Goal: Check status: Check status

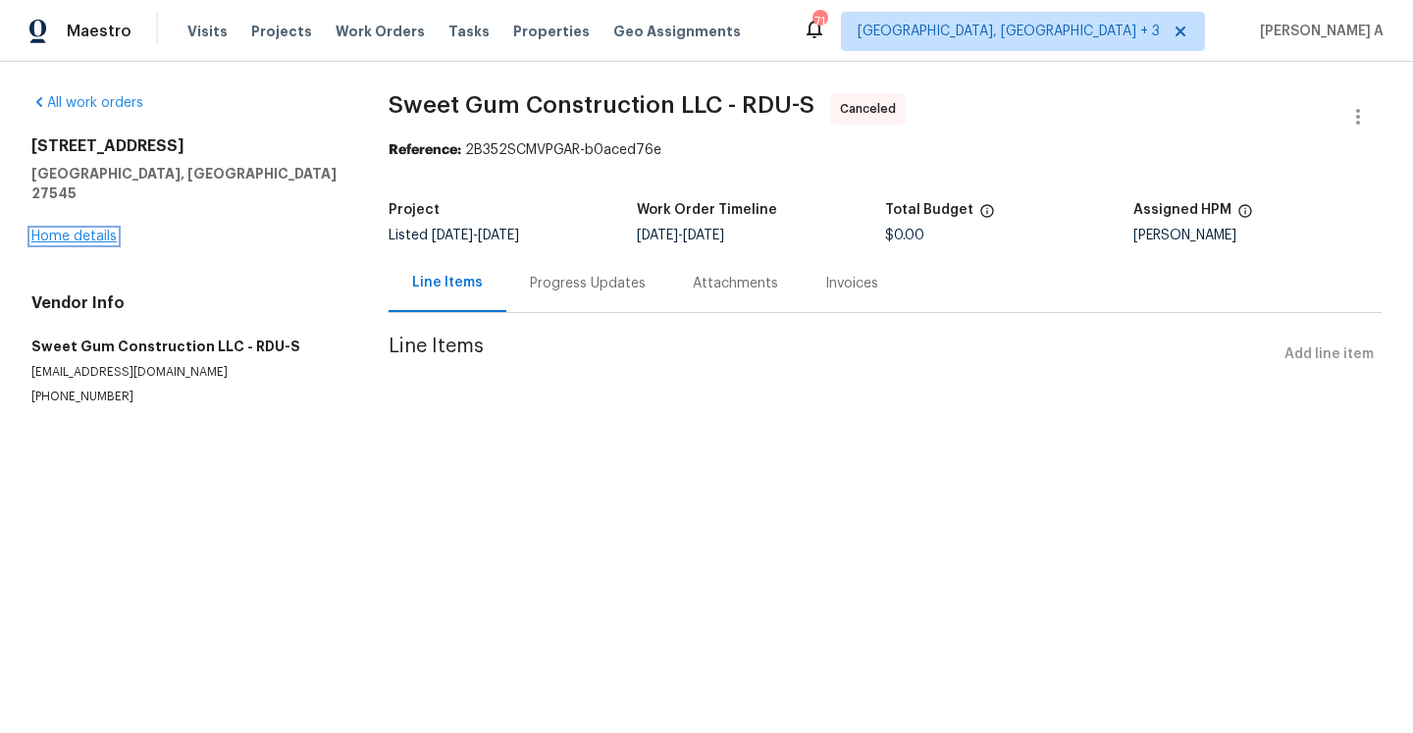
click at [82, 230] on link "Home details" at bounding box center [73, 237] width 85 height 14
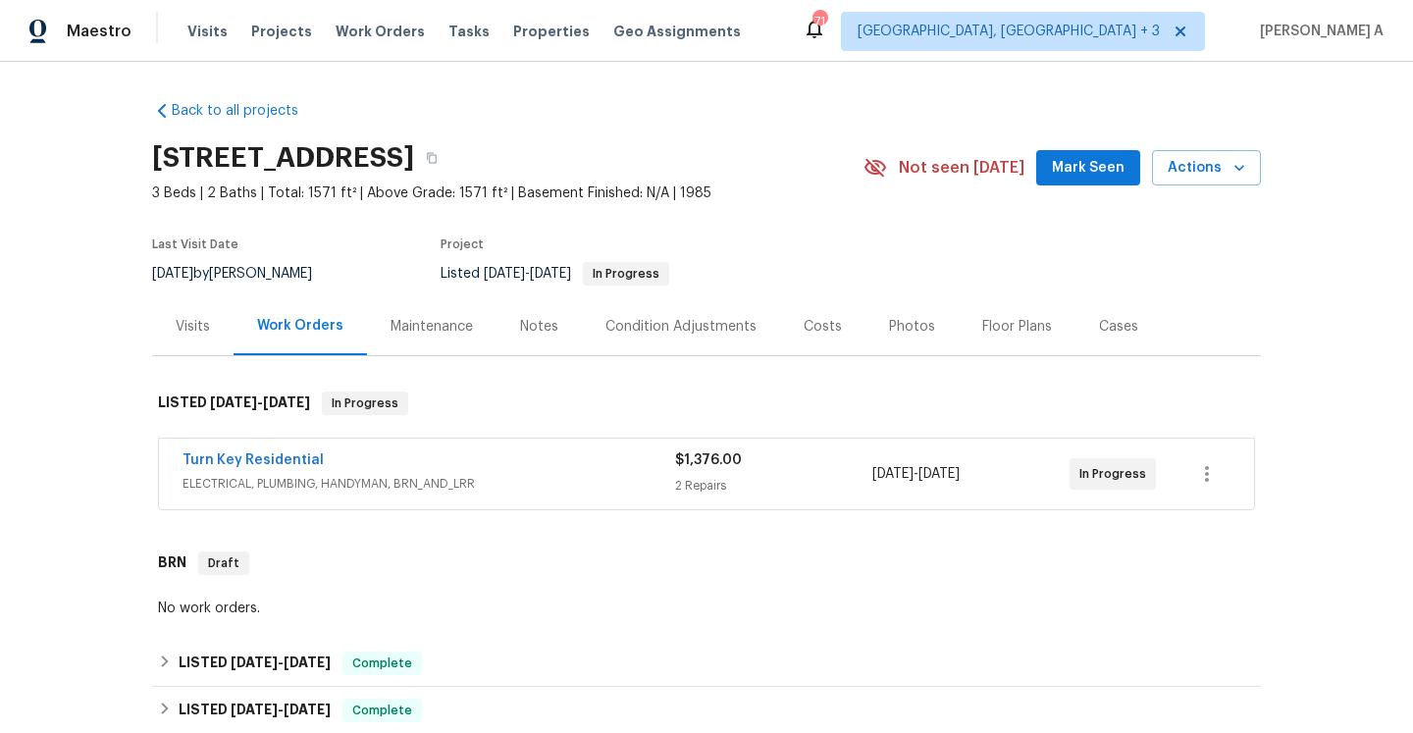
click at [473, 489] on span "ELECTRICAL, PLUMBING, HANDYMAN, BRN_AND_LRR" at bounding box center [429, 484] width 493 height 20
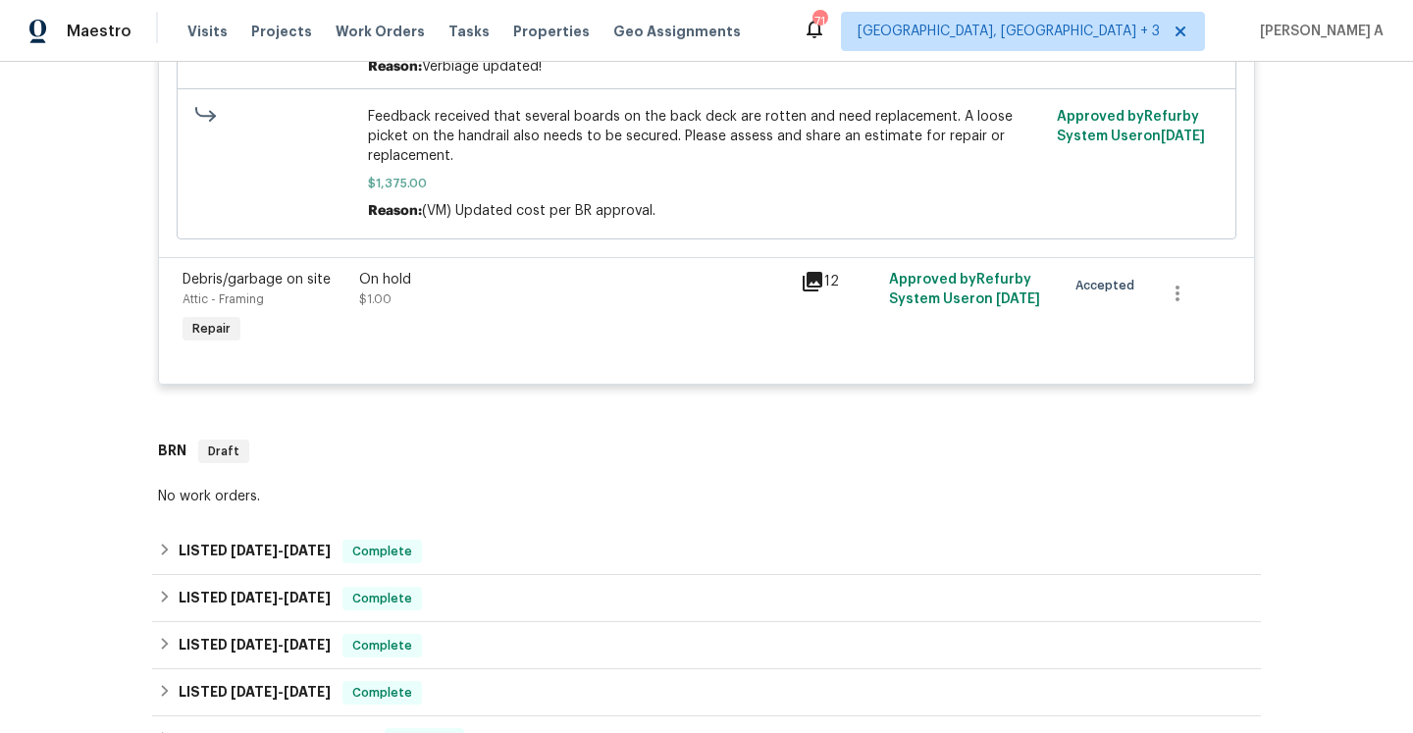
scroll to position [782, 0]
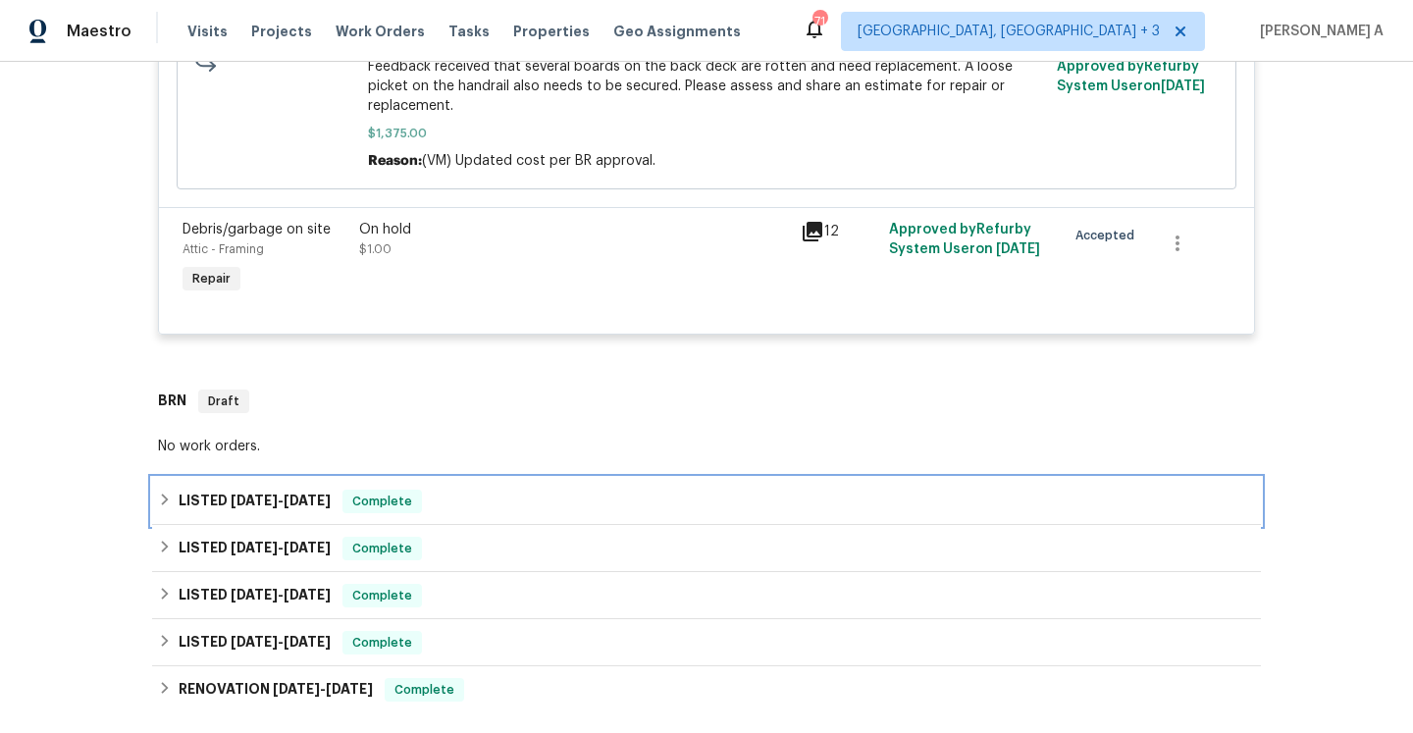
click at [457, 490] on div "LISTED [DATE] - [DATE] Complete" at bounding box center [706, 502] width 1097 height 24
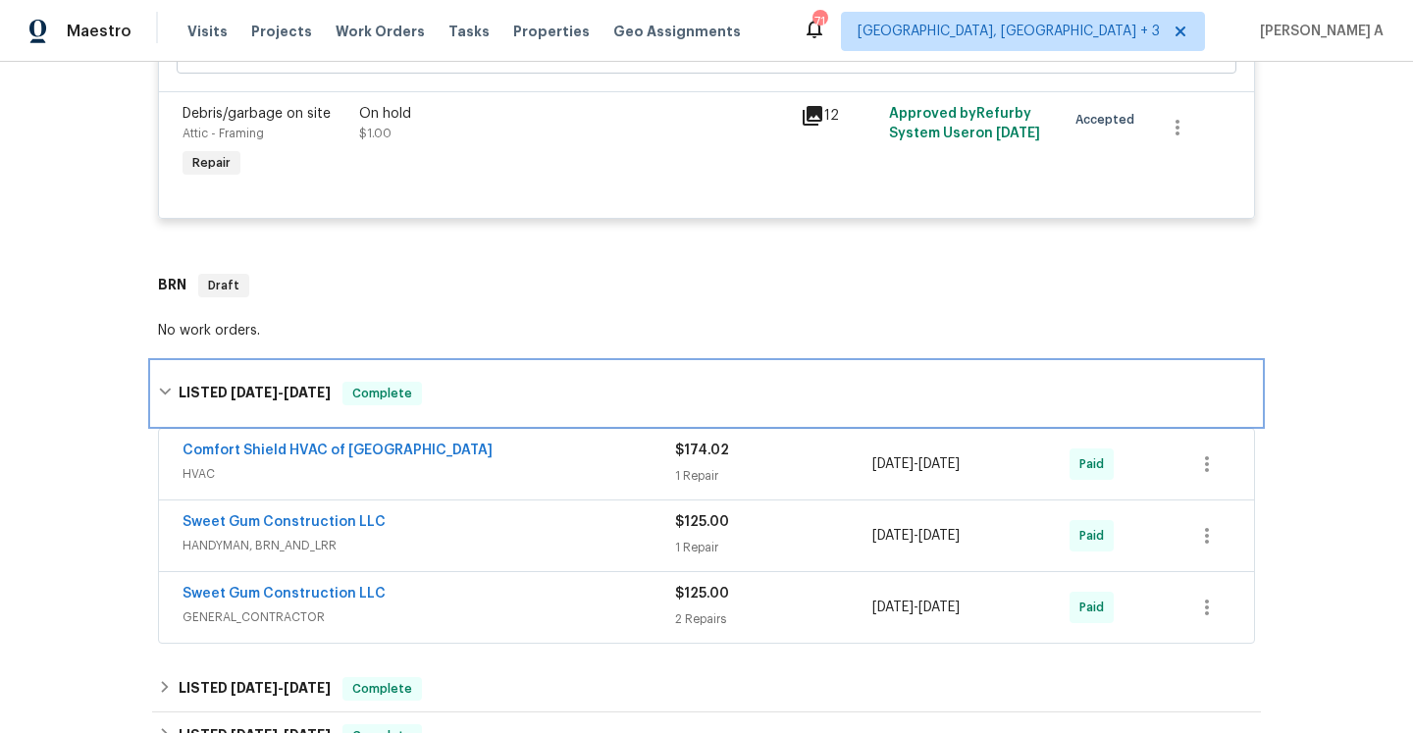
scroll to position [900, 0]
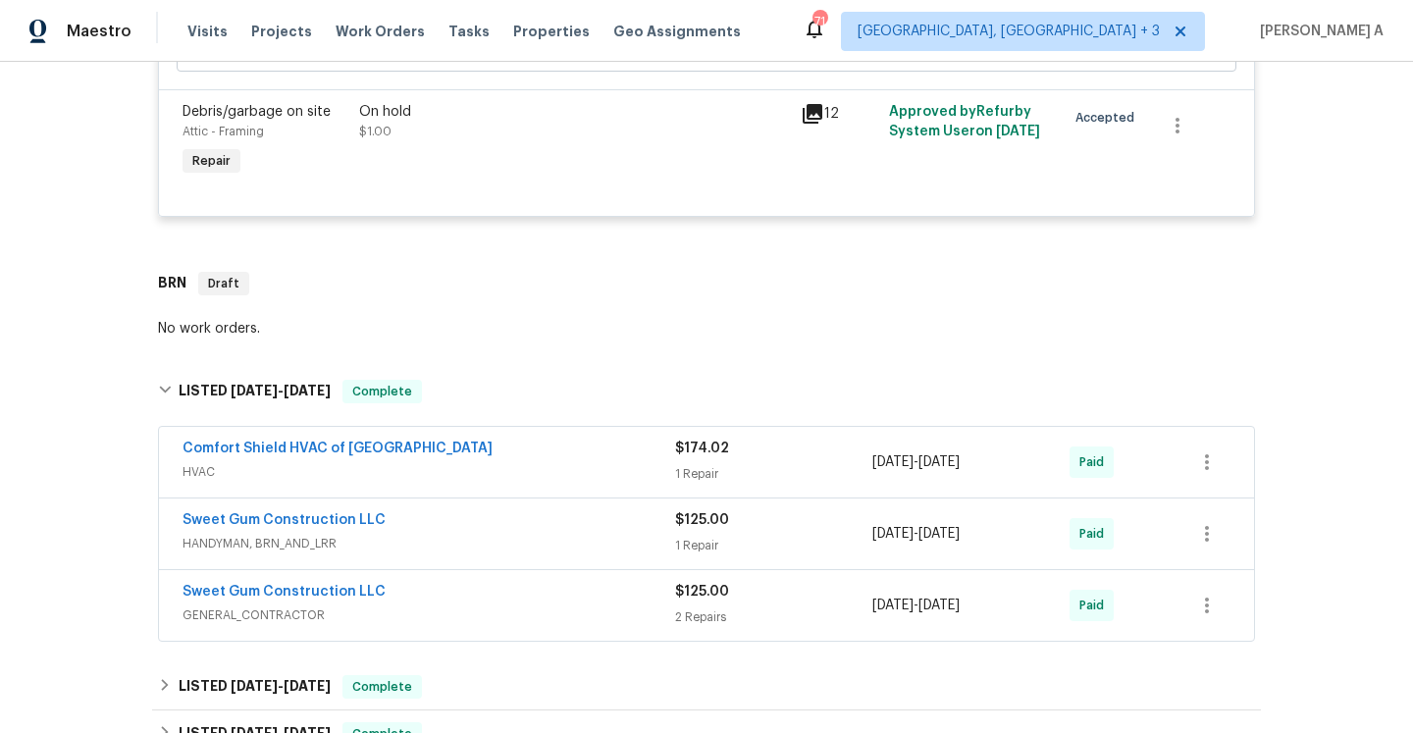
click at [528, 510] on div "Sweet Gum Construction LLC" at bounding box center [429, 522] width 493 height 24
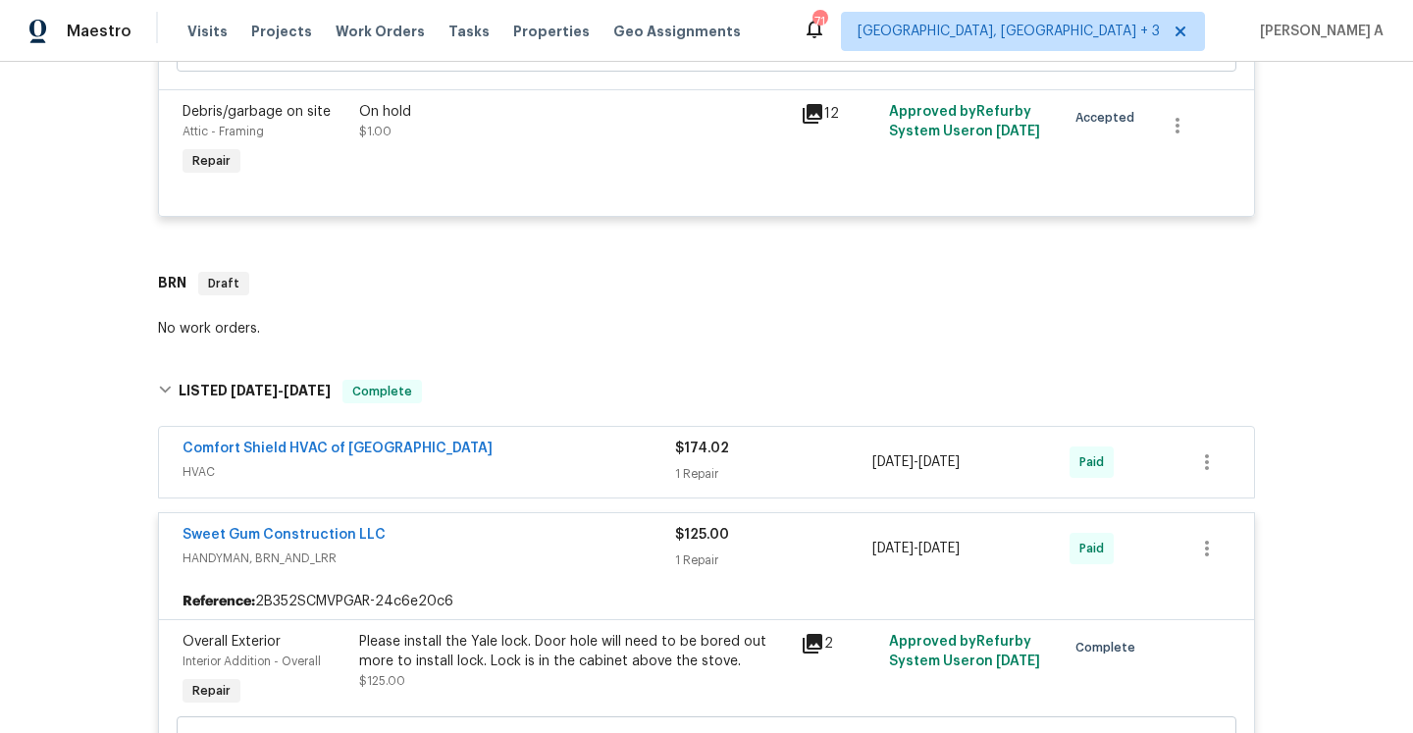
click at [528, 513] on div "Sweet Gum Construction LLC HANDYMAN, BRN_AND_LRR $125.00 1 Repair [DATE] - [DAT…" at bounding box center [706, 548] width 1095 height 71
click at [546, 525] on div "Sweet Gum Construction LLC" at bounding box center [429, 537] width 493 height 24
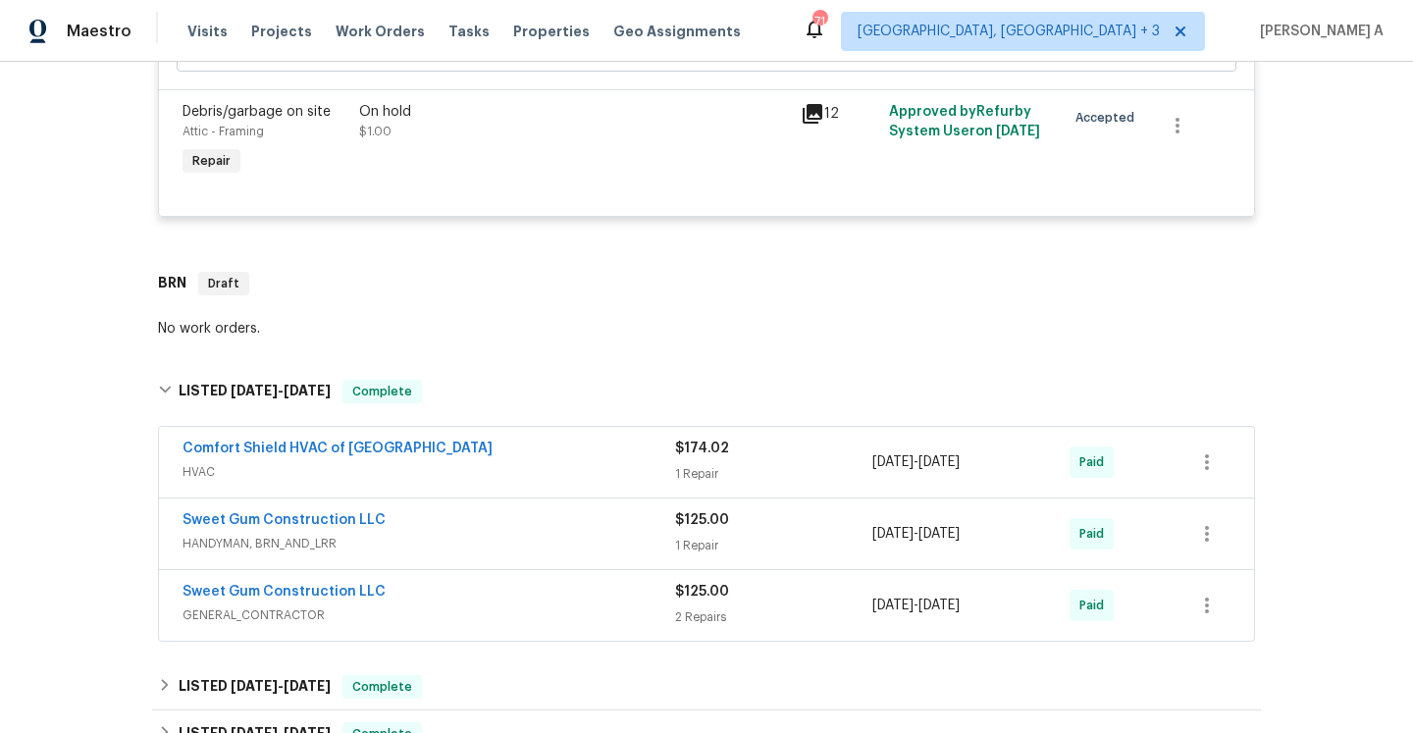
click at [585, 605] on span "GENERAL_CONTRACTOR" at bounding box center [429, 615] width 493 height 20
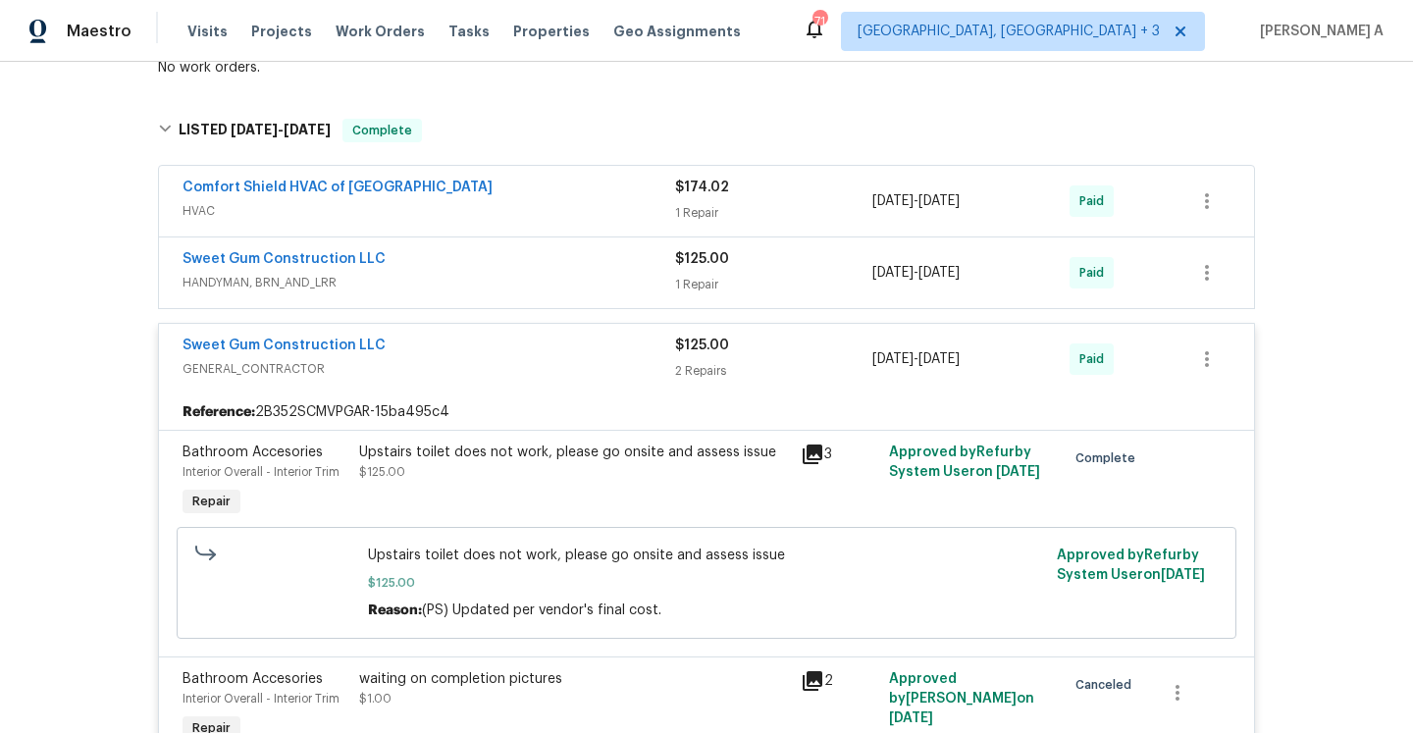
scroll to position [1195, 0]
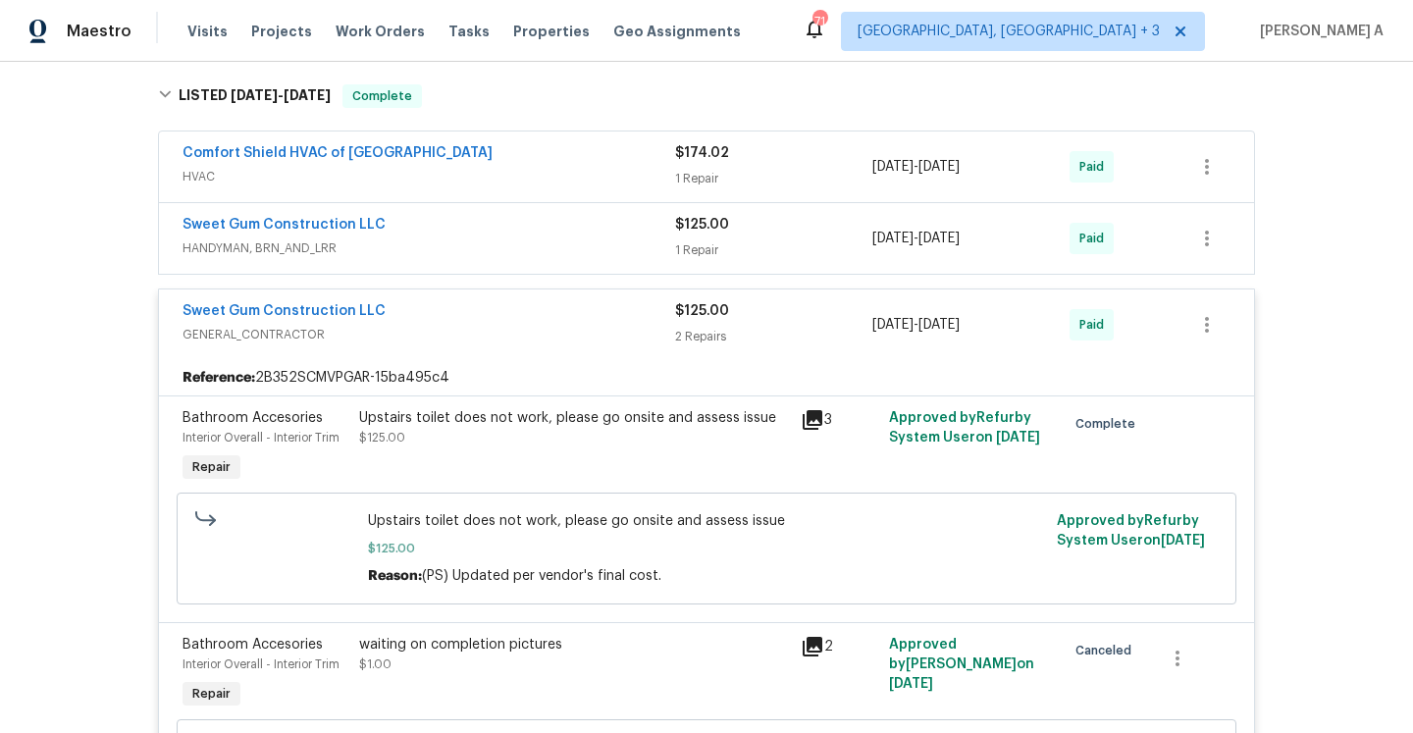
click at [533, 325] on span "GENERAL_CONTRACTOR" at bounding box center [429, 335] width 493 height 20
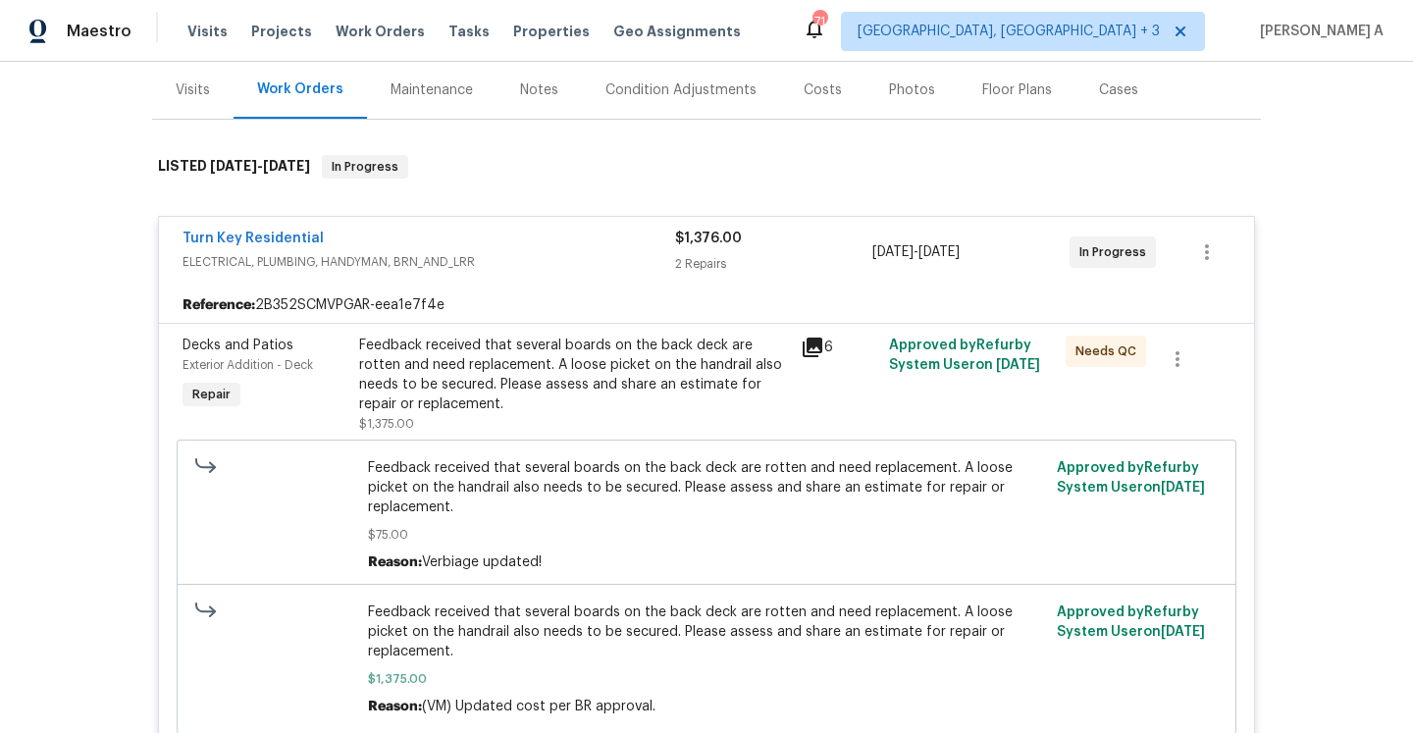
scroll to position [207, 0]
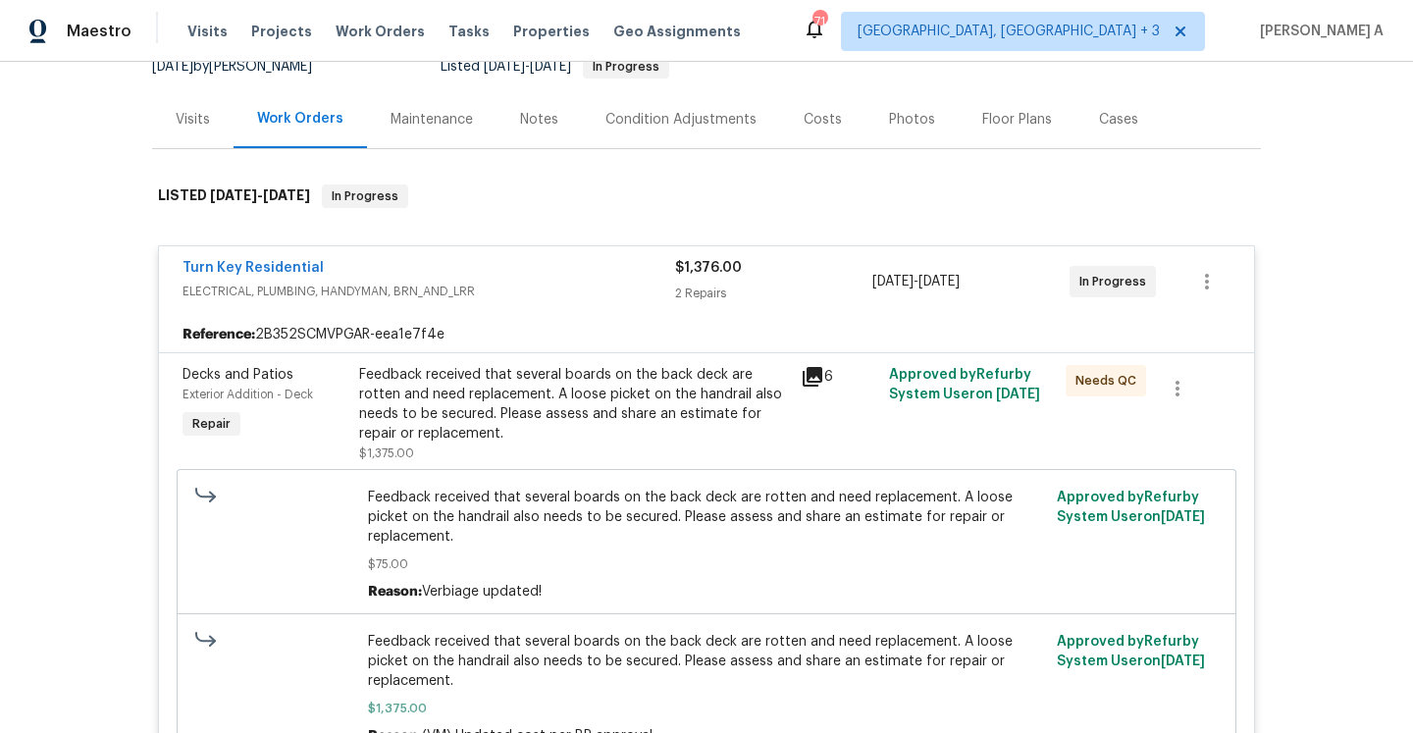
click at [298, 259] on span "Turn Key Residential" at bounding box center [253, 268] width 141 height 20
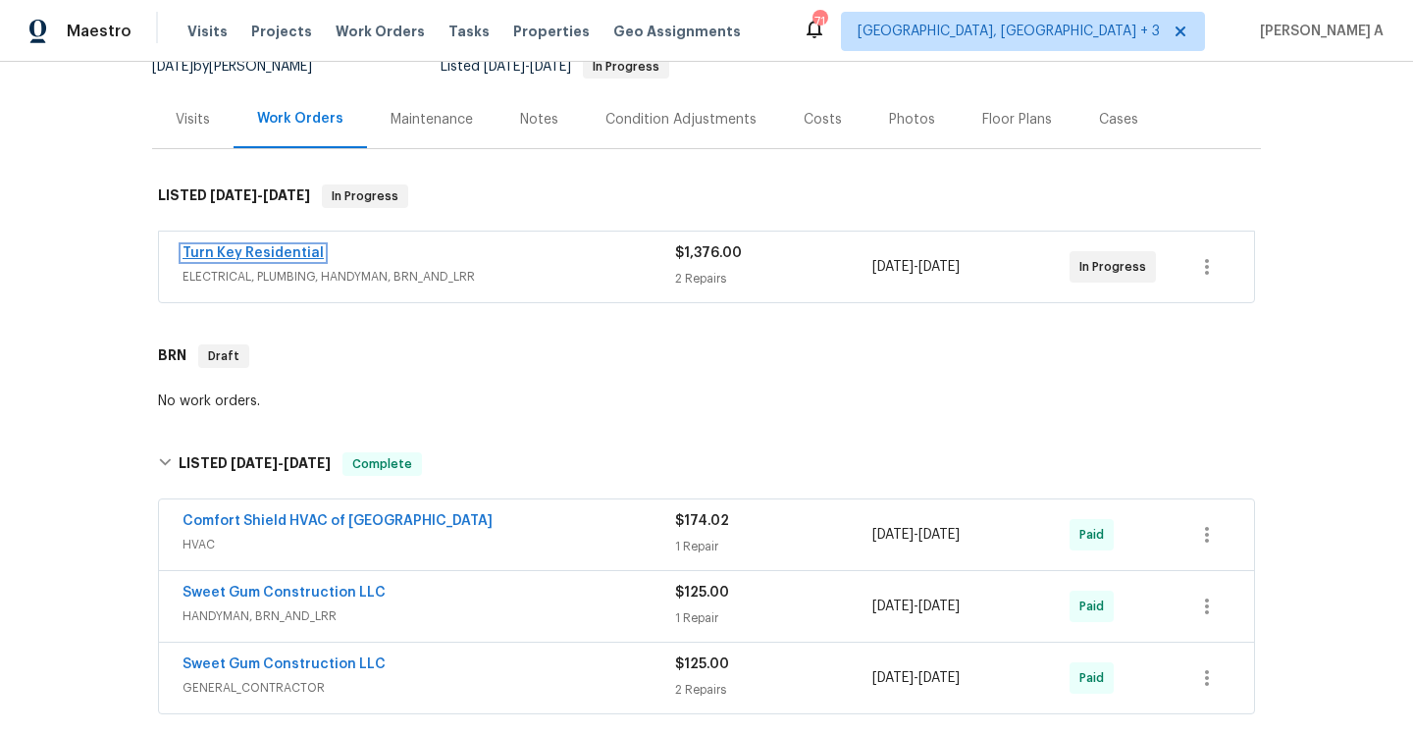
click at [295, 258] on link "Turn Key Residential" at bounding box center [253, 253] width 141 height 14
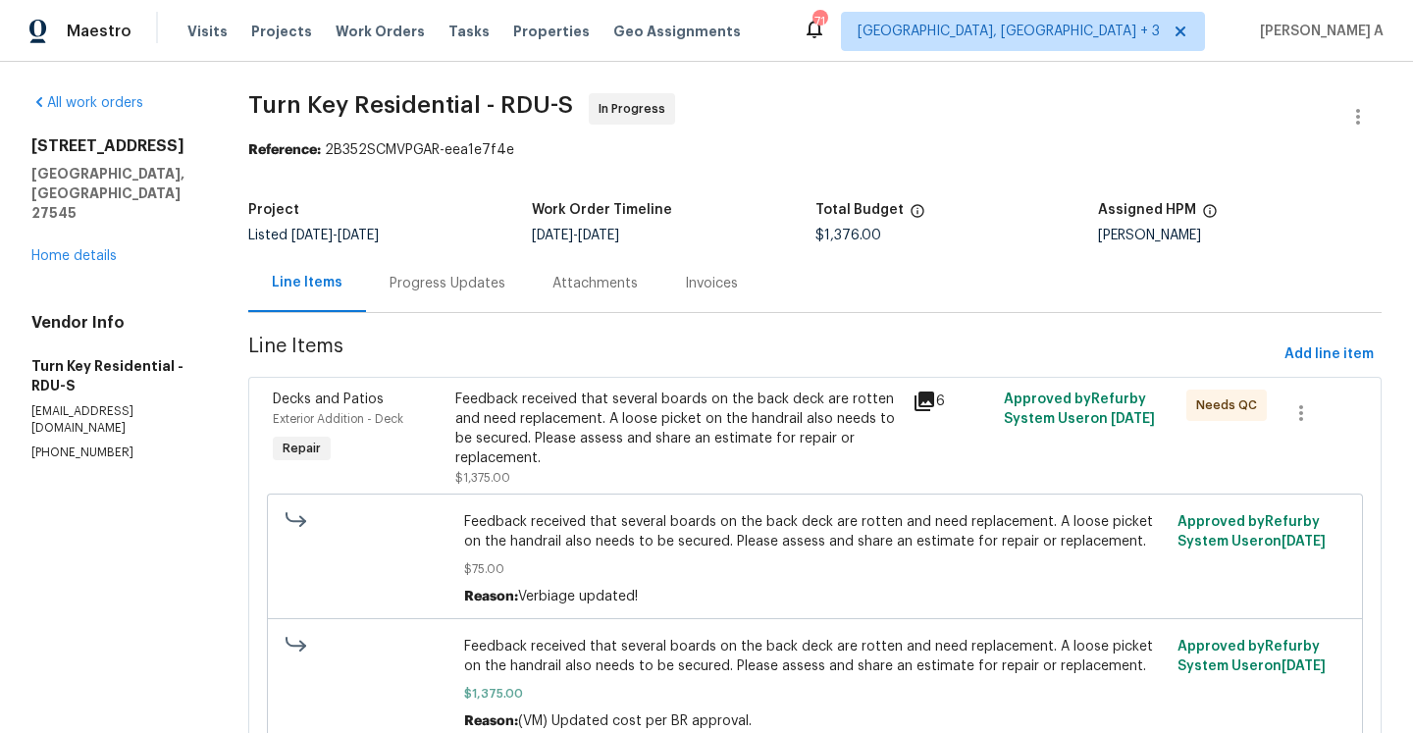
click at [439, 289] on div "Progress Updates" at bounding box center [448, 284] width 116 height 20
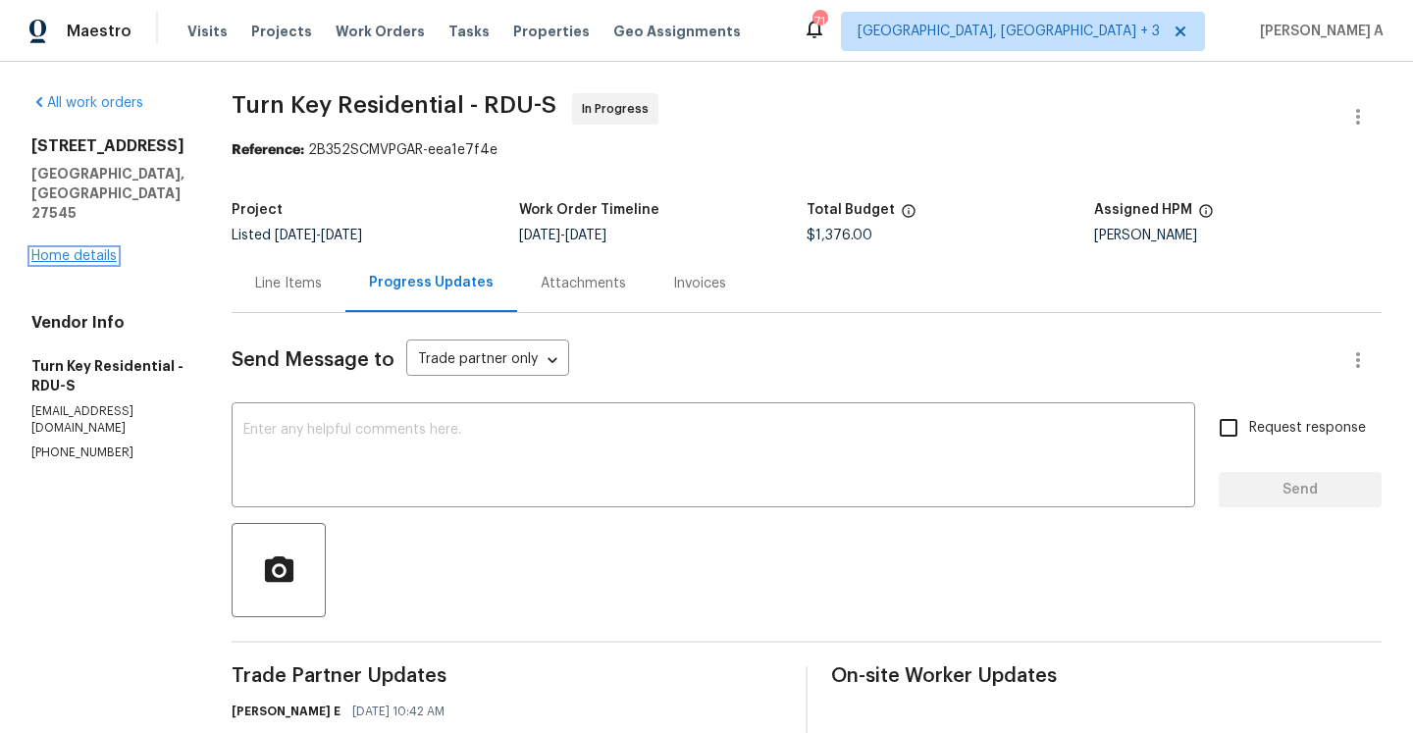
click at [86, 249] on link "Home details" at bounding box center [73, 256] width 85 height 14
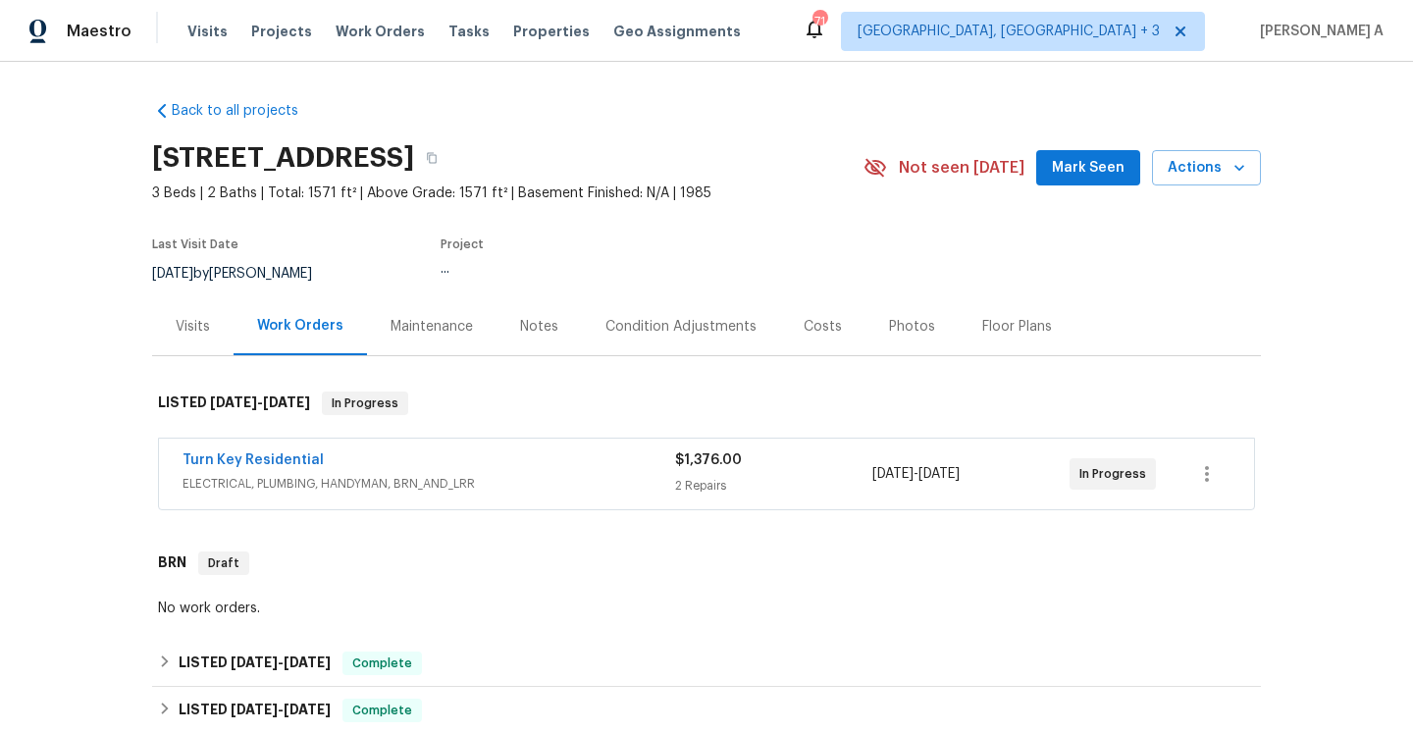
click at [309, 485] on span "ELECTRICAL, PLUMBING, HANDYMAN, BRN_AND_LRR" at bounding box center [429, 484] width 493 height 20
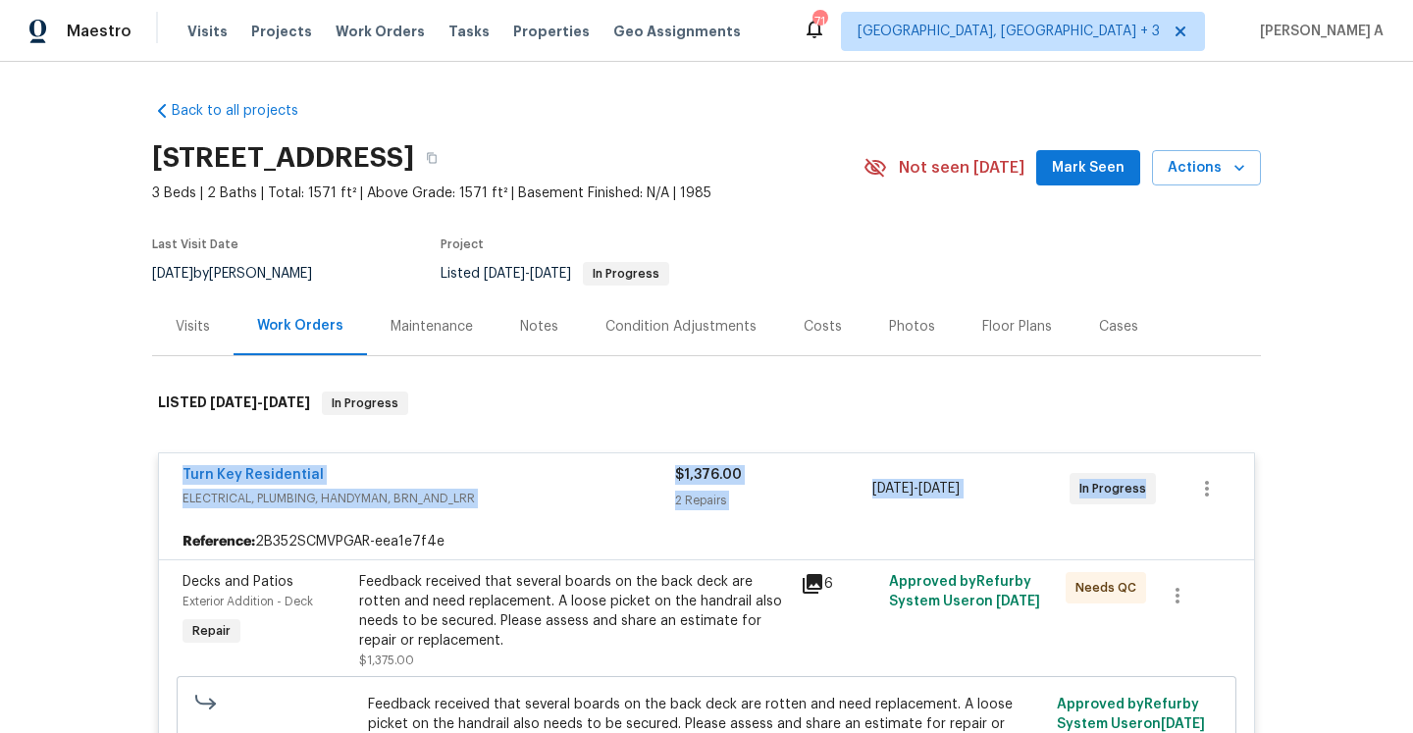
drag, startPoint x: 170, startPoint y: 471, endPoint x: 1141, endPoint y: 490, distance: 971.6
click at [1141, 490] on div "Turn Key Residential ELECTRICAL, PLUMBING, HANDYMAN, BRN_AND_LRR $1,376.00 2 Re…" at bounding box center [706, 488] width 1095 height 71
copy div "Turn Key Residential ELECTRICAL, PLUMBING, HANDYMAN, BRN_AND_LRR $1,376.00 2 Re…"
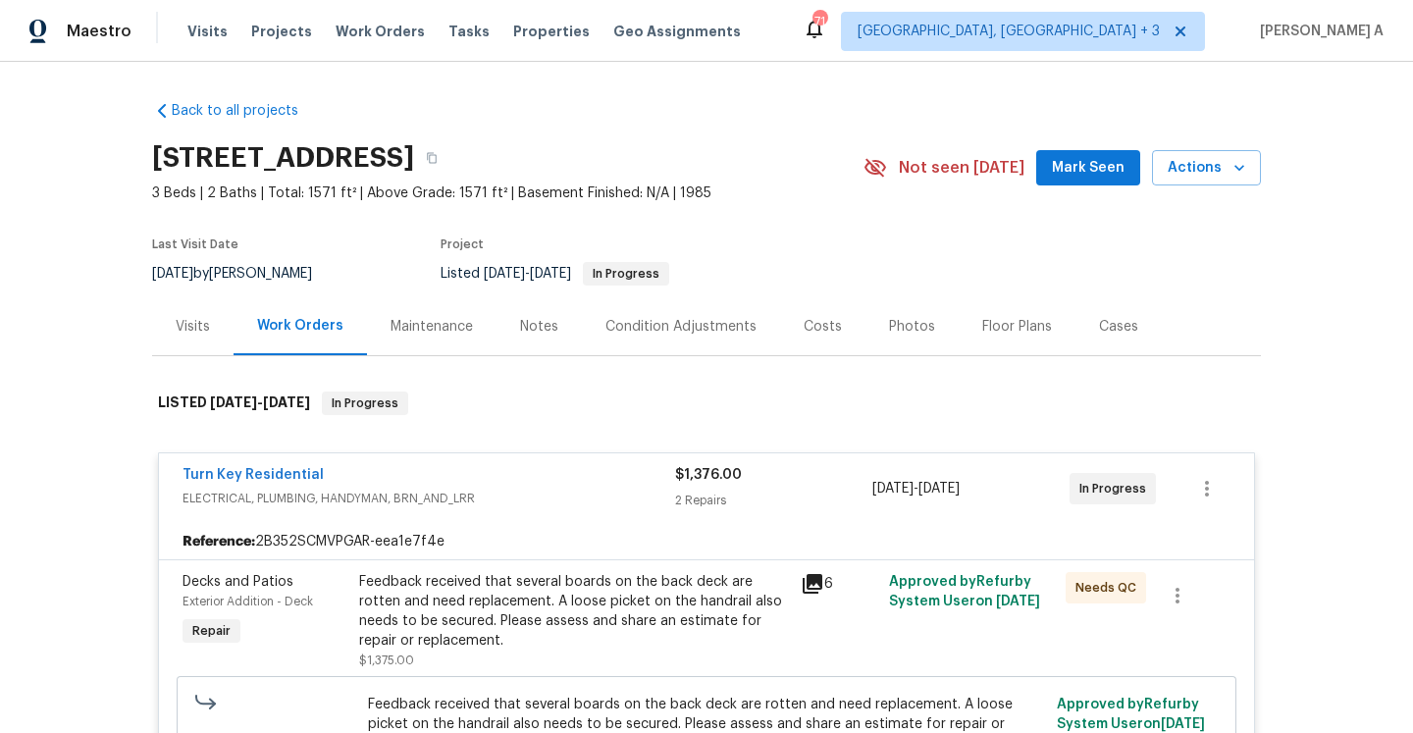
click at [547, 620] on div "Feedback received that several boards on the back deck are rotten and need repl…" at bounding box center [574, 611] width 430 height 78
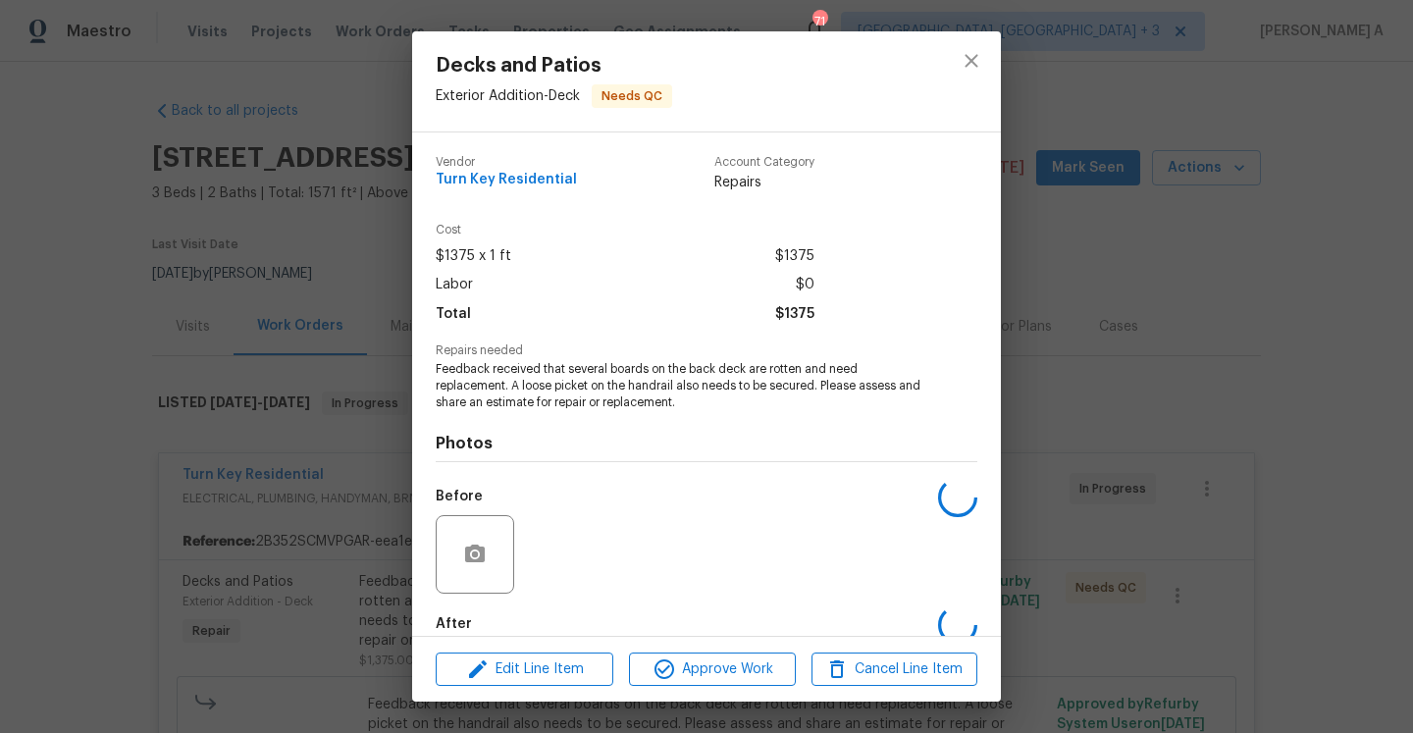
scroll to position [105, 0]
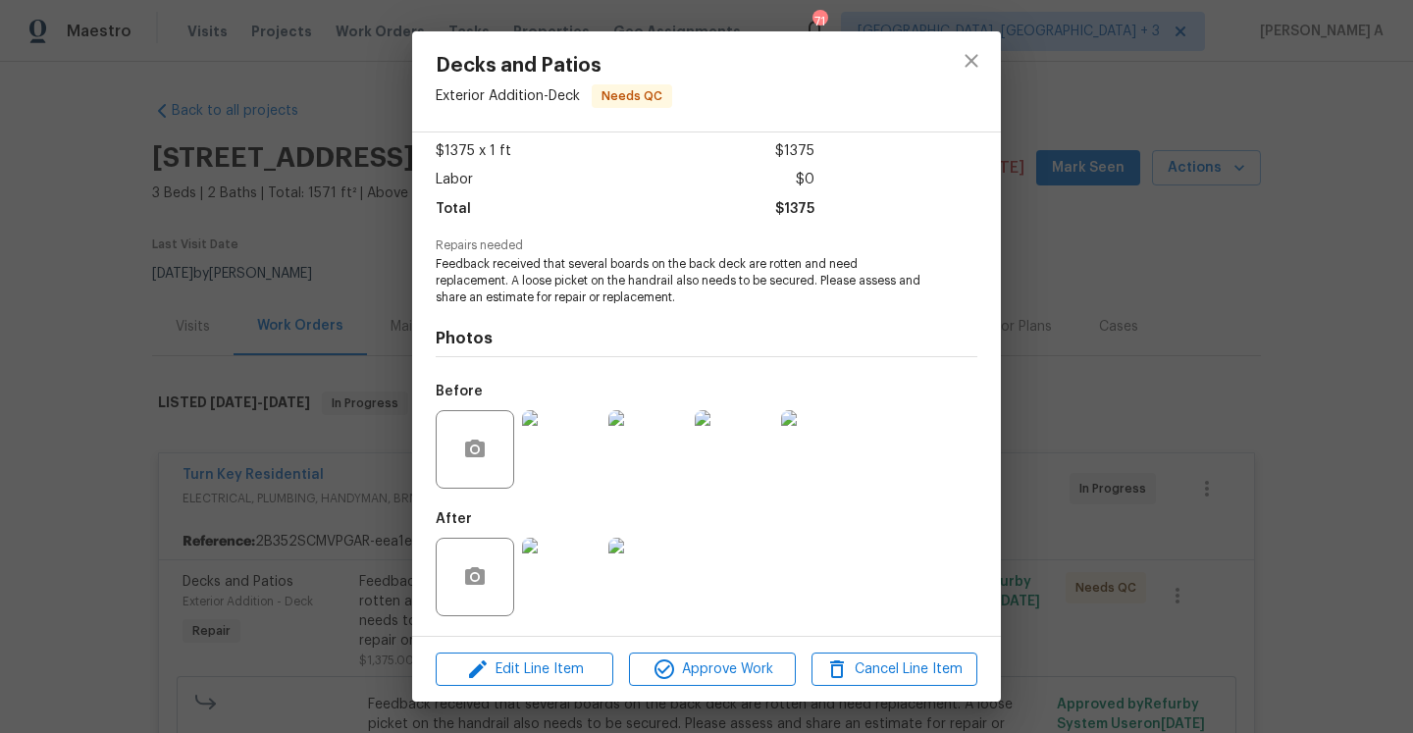
click at [567, 571] on img at bounding box center [561, 577] width 78 height 78
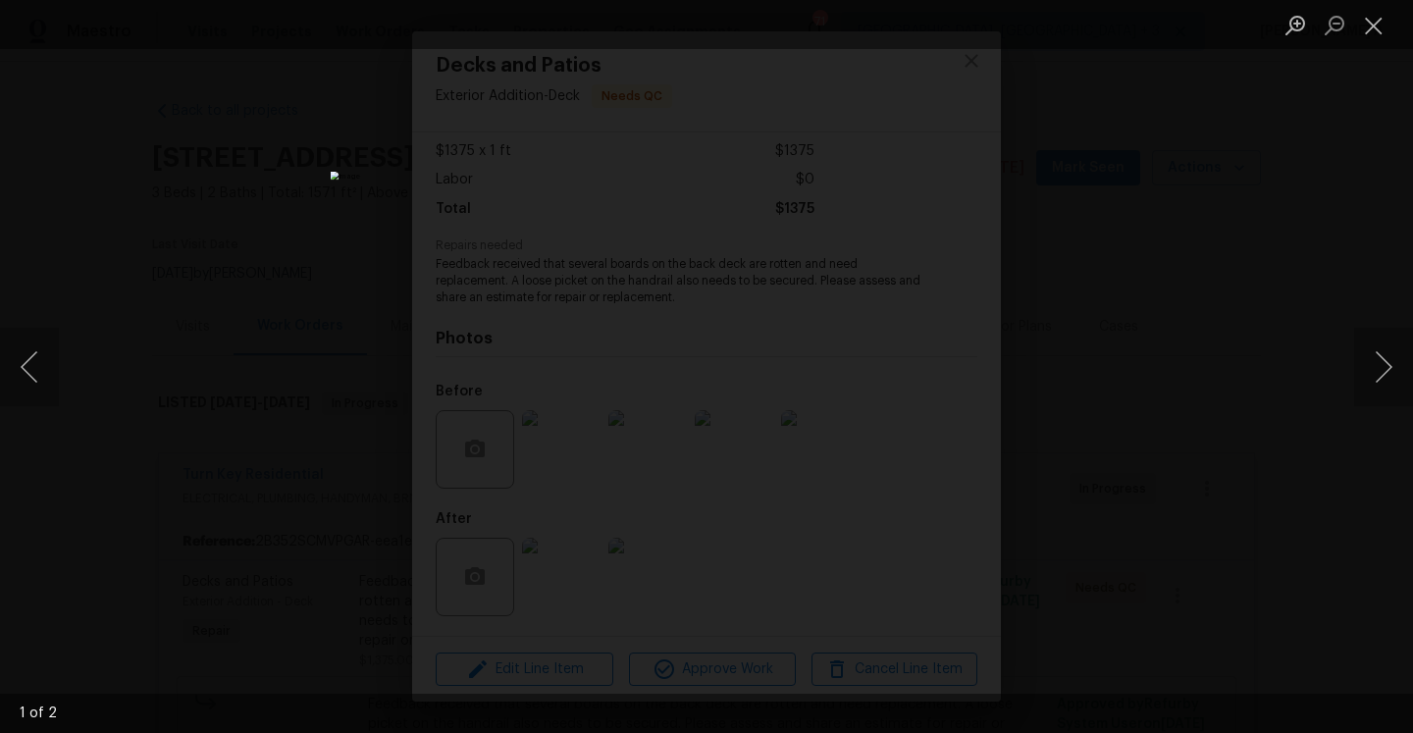
click at [269, 434] on div "Lightbox" at bounding box center [706, 366] width 1413 height 733
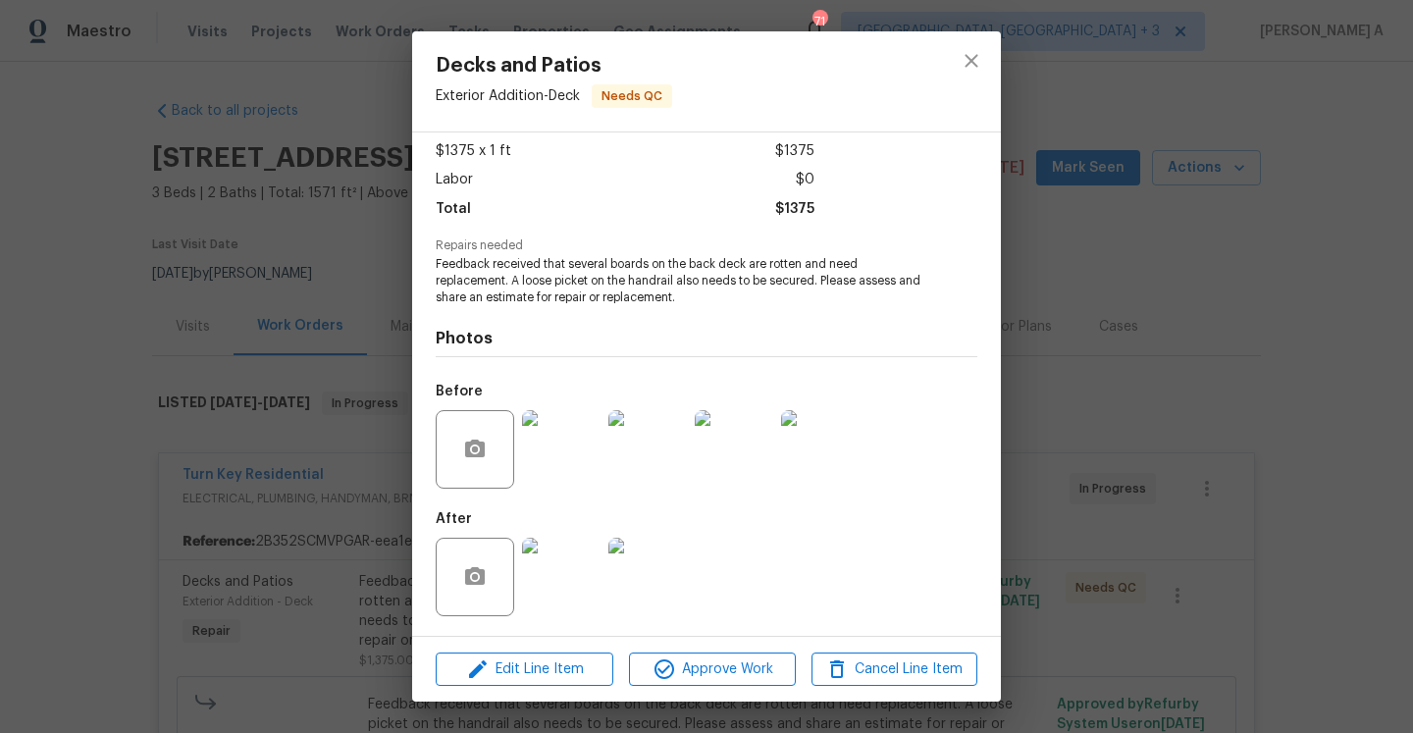
click at [1165, 351] on div "Decks and Patios Exterior Addition - Deck Needs QC Vendor Turn Key Residential …" at bounding box center [706, 366] width 1413 height 733
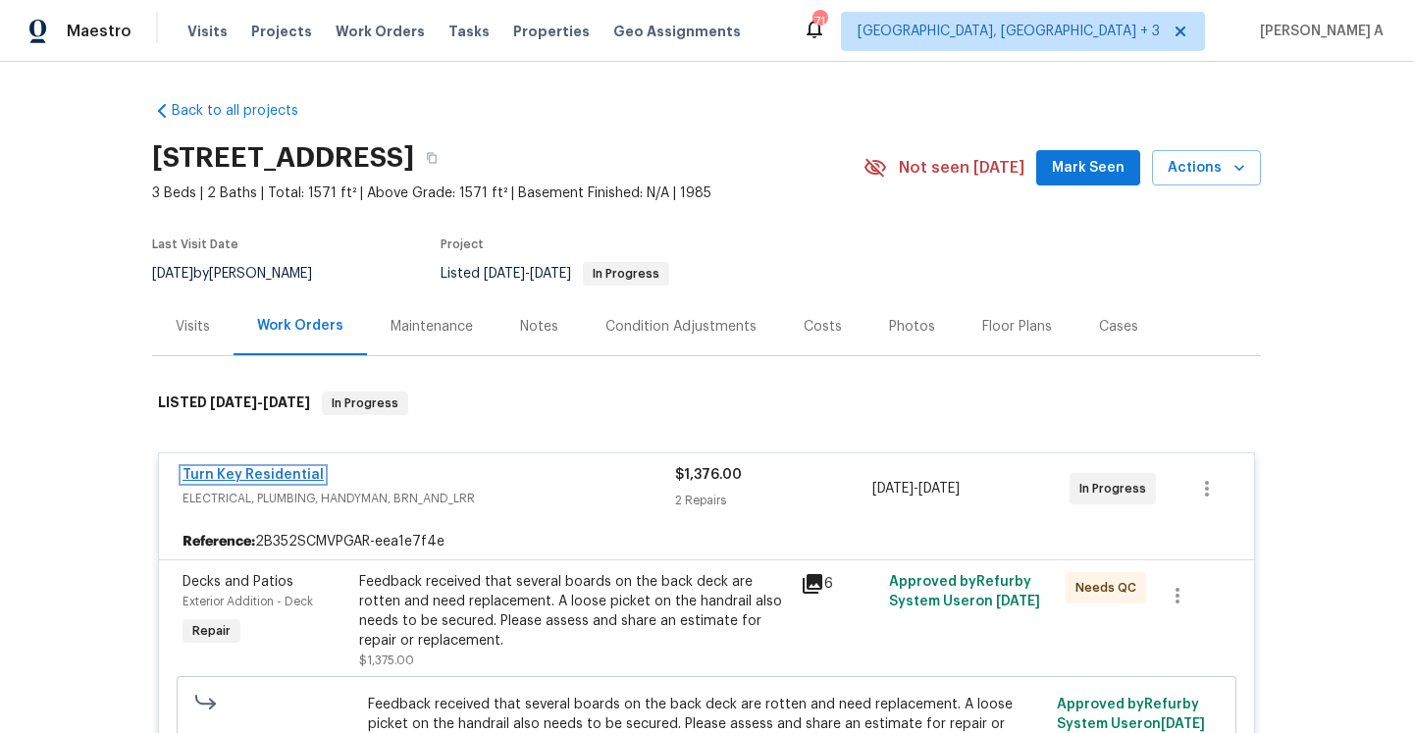
click at [249, 468] on link "Turn Key Residential" at bounding box center [253, 475] width 141 height 14
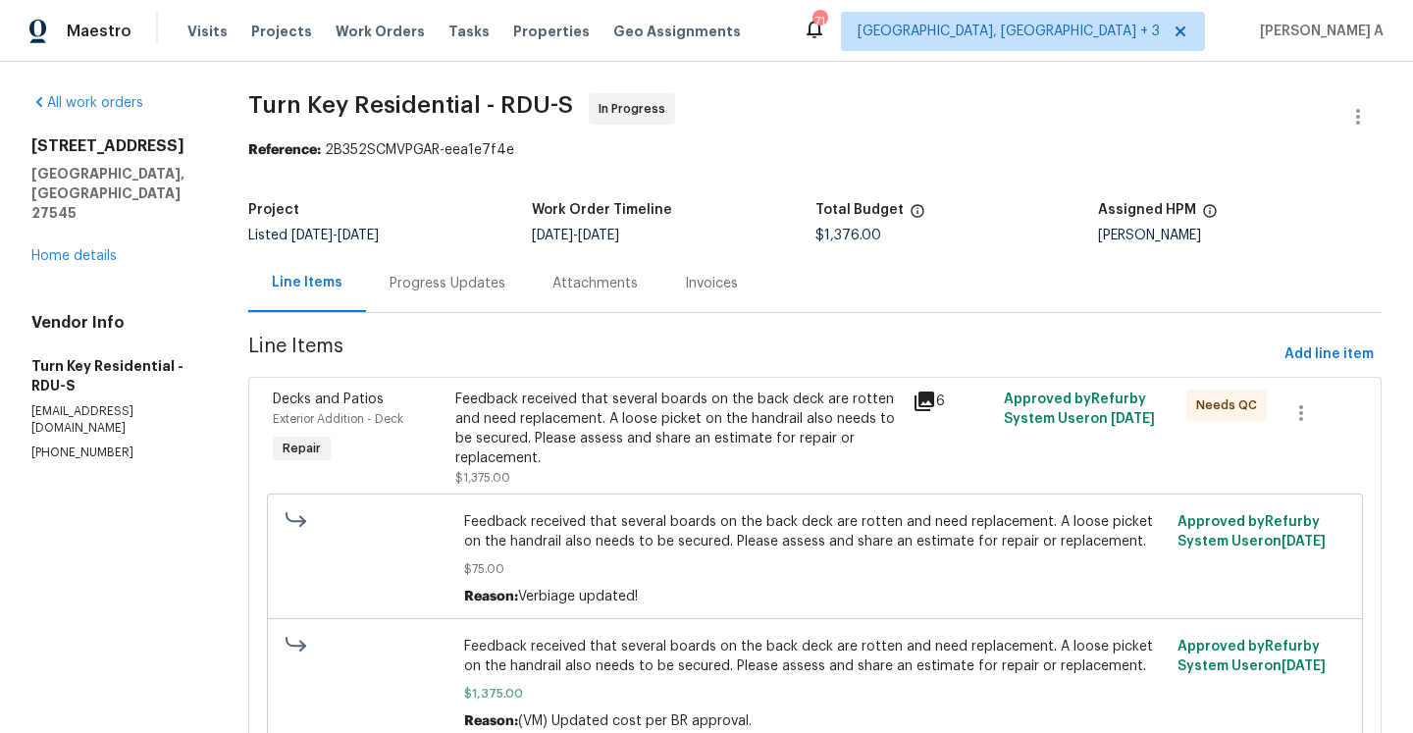
click at [444, 279] on div "Progress Updates" at bounding box center [448, 284] width 116 height 20
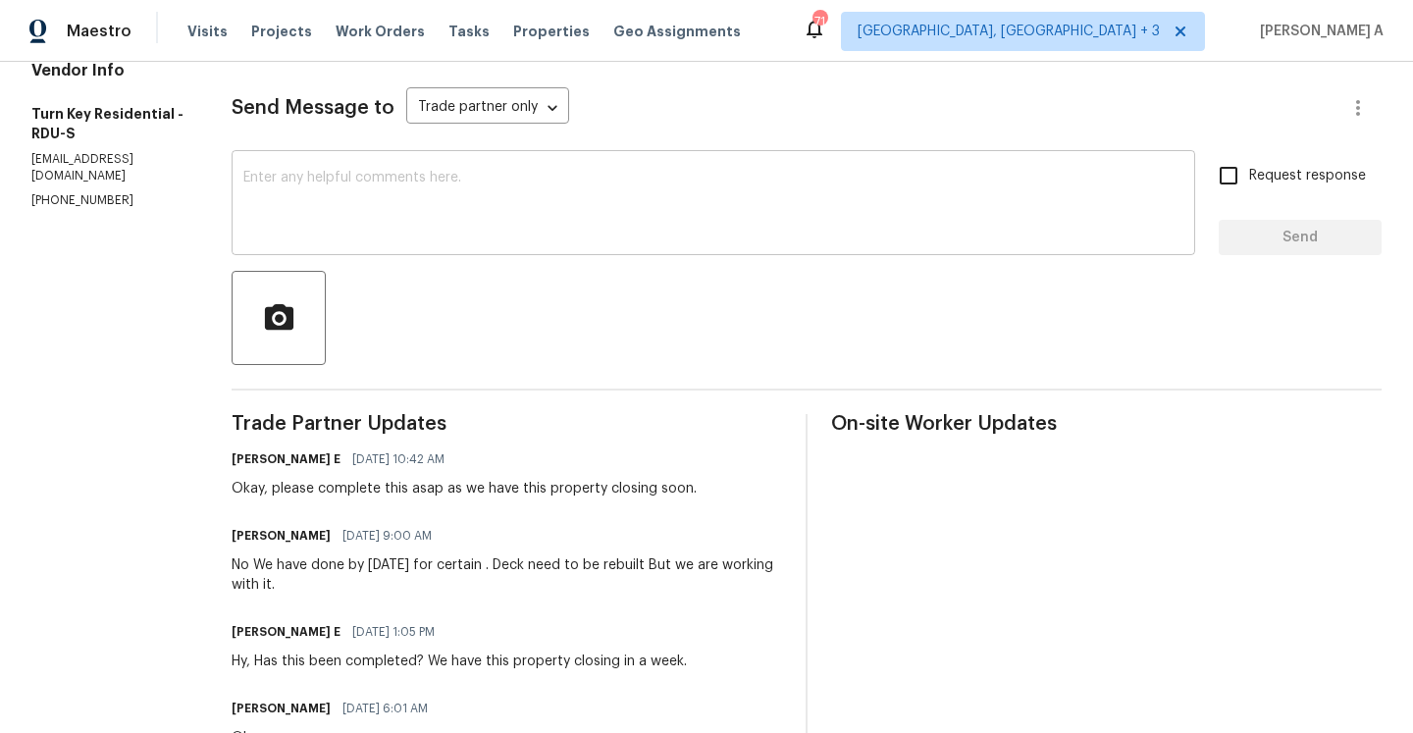
scroll to position [268, 0]
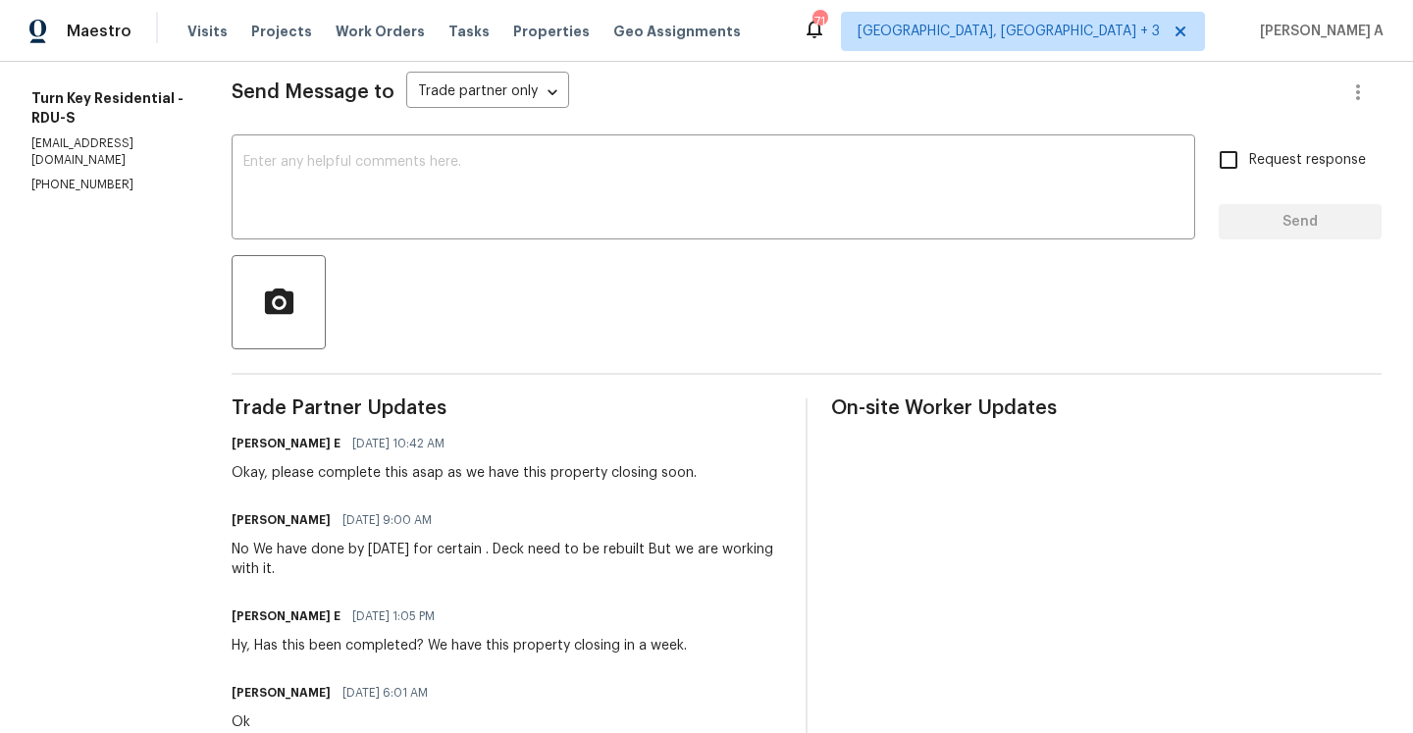
drag, startPoint x: 299, startPoint y: 548, endPoint x: 473, endPoint y: 565, distance: 174.5
click at [473, 565] on div "No We have done by [DATE] for certain . Deck need to be rebuilt But we are work…" at bounding box center [507, 559] width 550 height 39
copy div "We have done by [DATE] for certain . Deck need to be rebuilt But we are working…"
